Goal: Find specific page/section: Find specific page/section

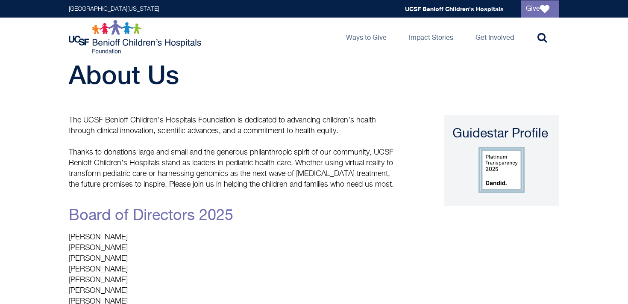
scroll to position [19, 0]
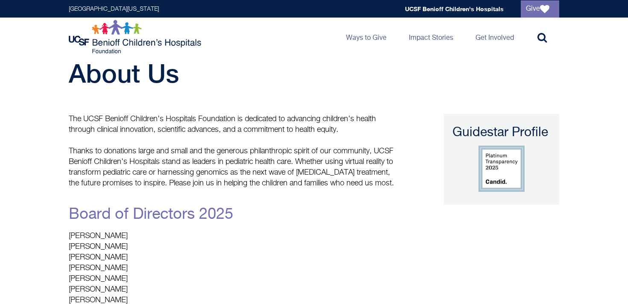
click at [157, 40] on img at bounding box center [136, 37] width 135 height 34
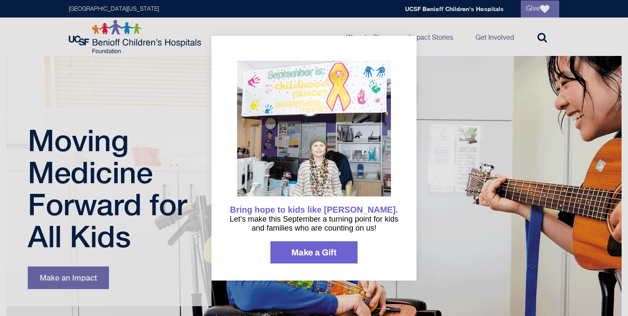
click at [435, 72] on div at bounding box center [314, 158] width 628 height 316
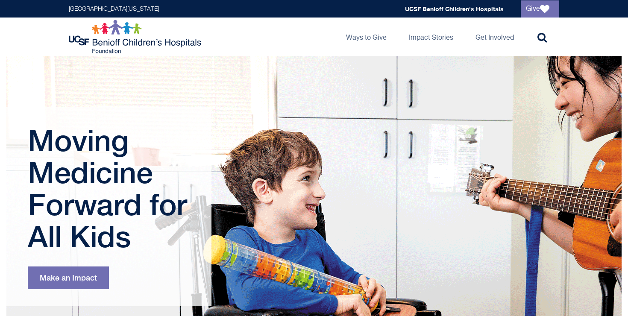
click at [117, 40] on img at bounding box center [136, 37] width 135 height 34
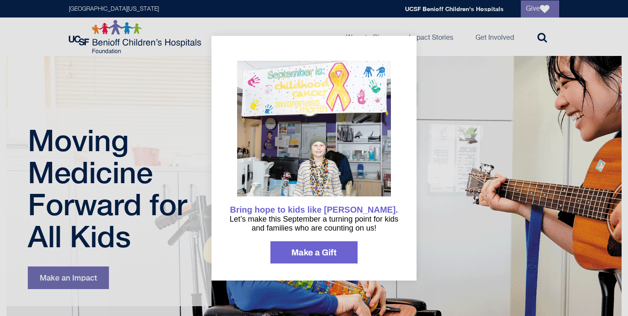
click at [157, 53] on div at bounding box center [314, 158] width 628 height 316
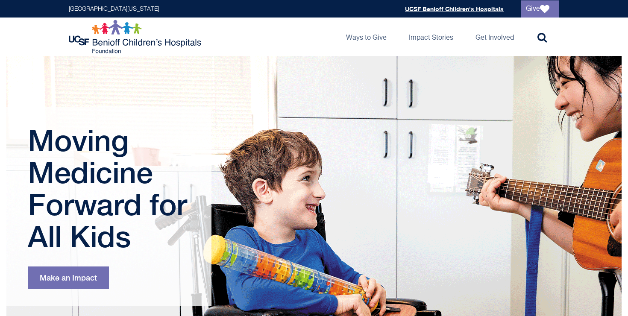
click at [446, 7] on link "UCSF Benioff Children's Hospitals" at bounding box center [454, 8] width 99 height 7
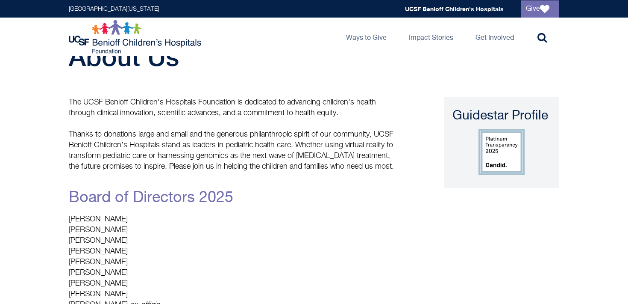
scroll to position [37, 0]
click at [173, 198] on link "Board of Directors 2025" at bounding box center [151, 196] width 165 height 15
